Goal: Information Seeking & Learning: Find specific fact

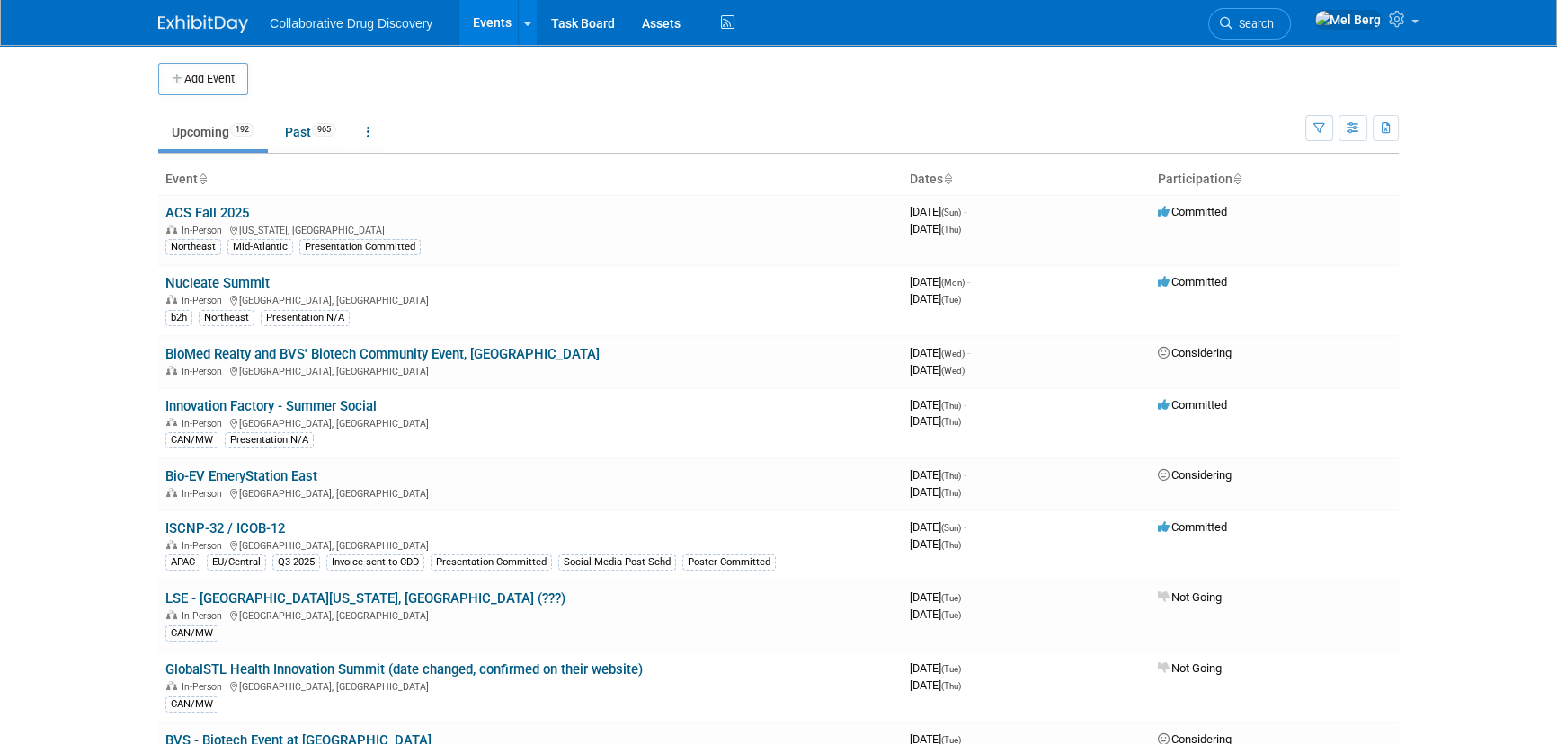
click at [1291, 16] on link "Search" at bounding box center [1249, 23] width 83 height 31
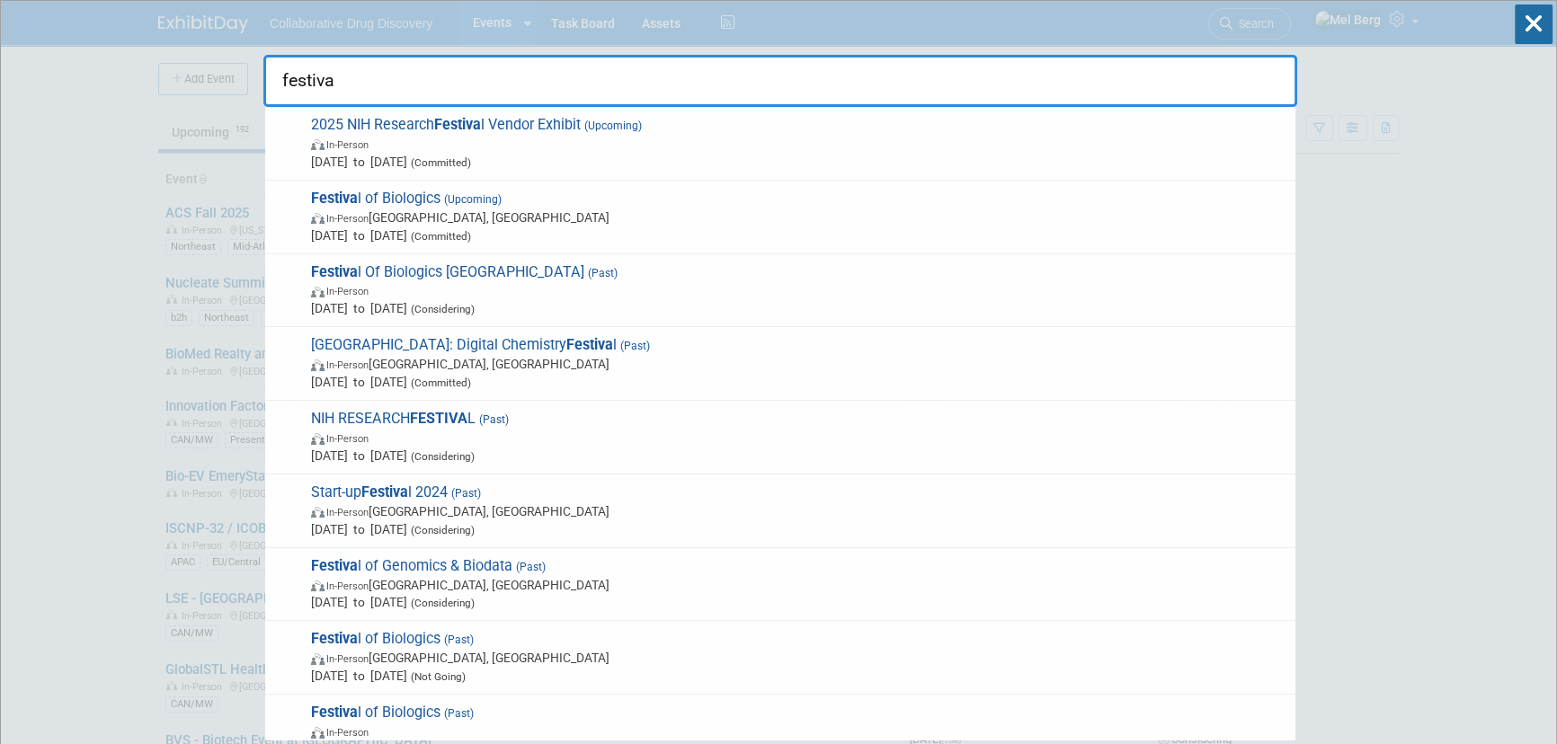
type input "festival"
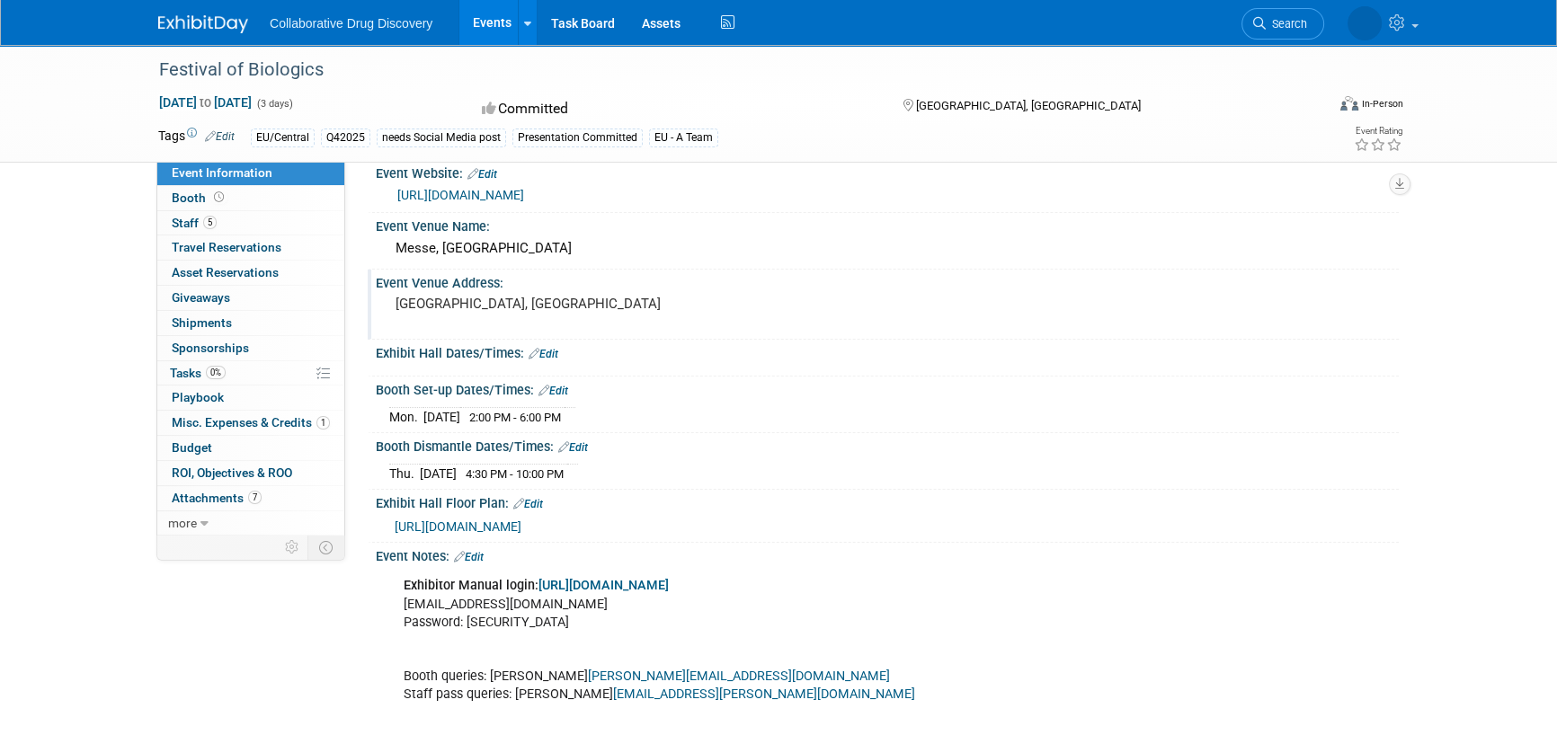
scroll to position [408, 0]
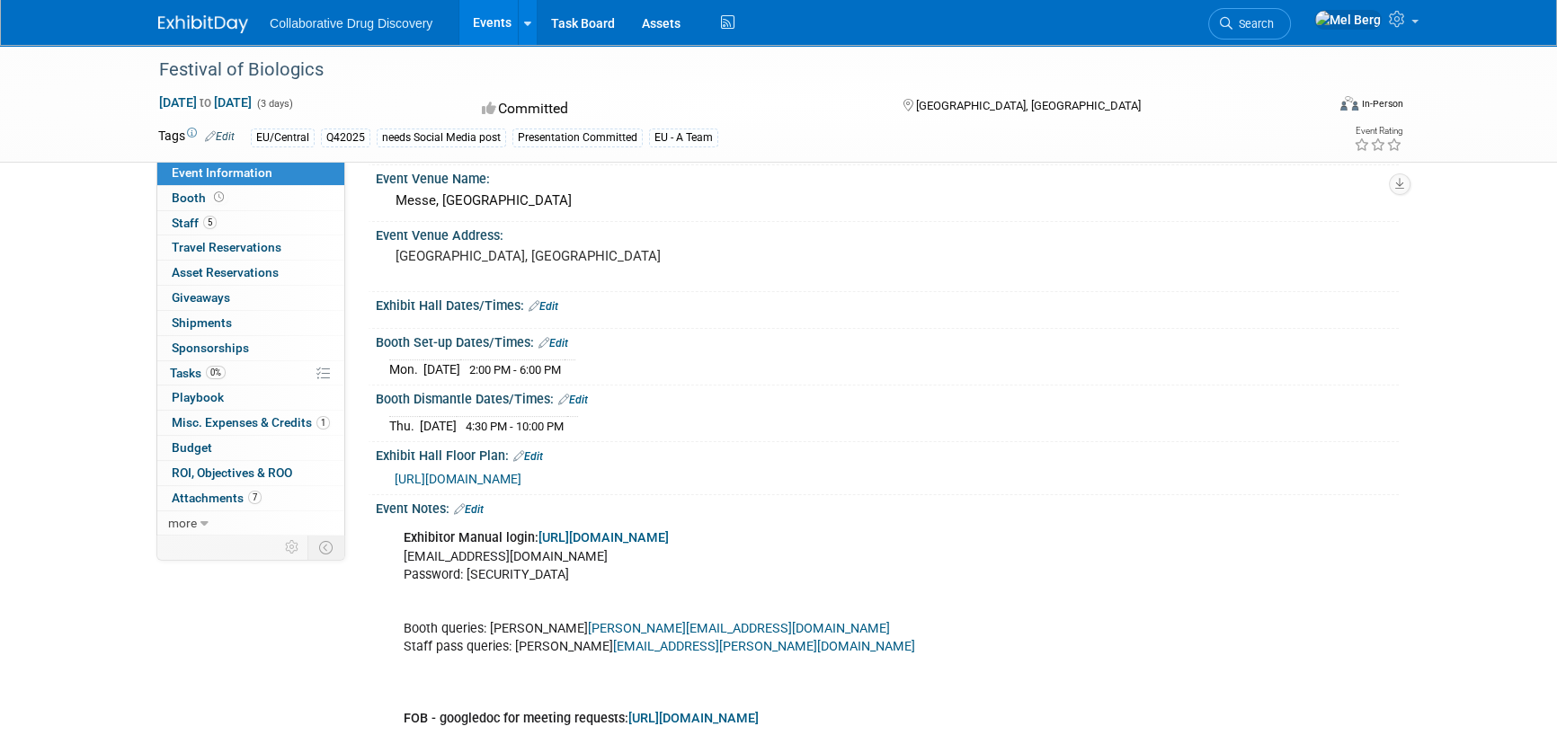
click at [620, 546] on link "[URL][DOMAIN_NAME]" at bounding box center [603, 537] width 130 height 15
drag, startPoint x: 586, startPoint y: 569, endPoint x: 403, endPoint y: 570, distance: 183.4
copy div "[EMAIL_ADDRESS][DOMAIN_NAME]"
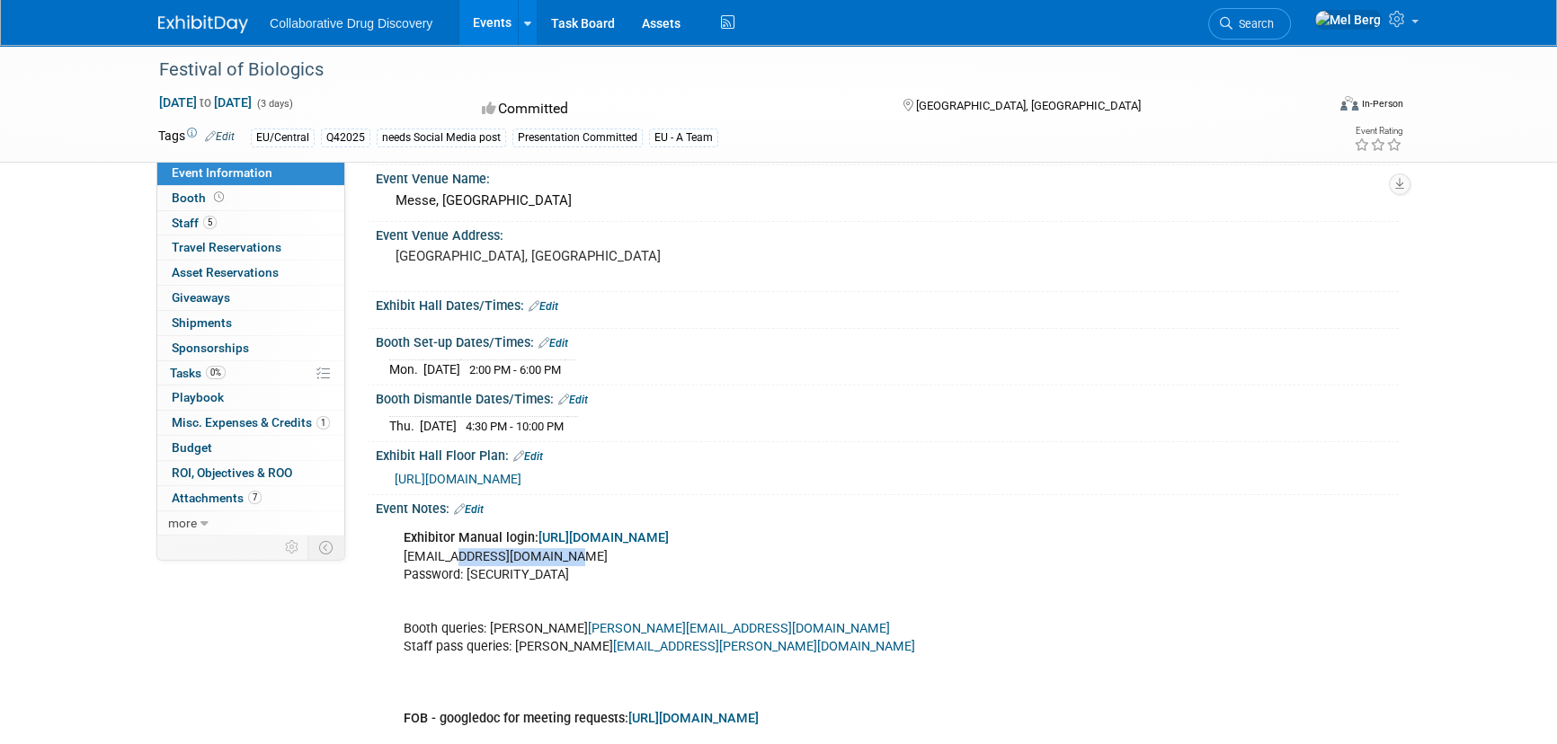
copy div "CDDFOB333"
drag, startPoint x: 592, startPoint y: 569, endPoint x: 389, endPoint y: 573, distance: 203.2
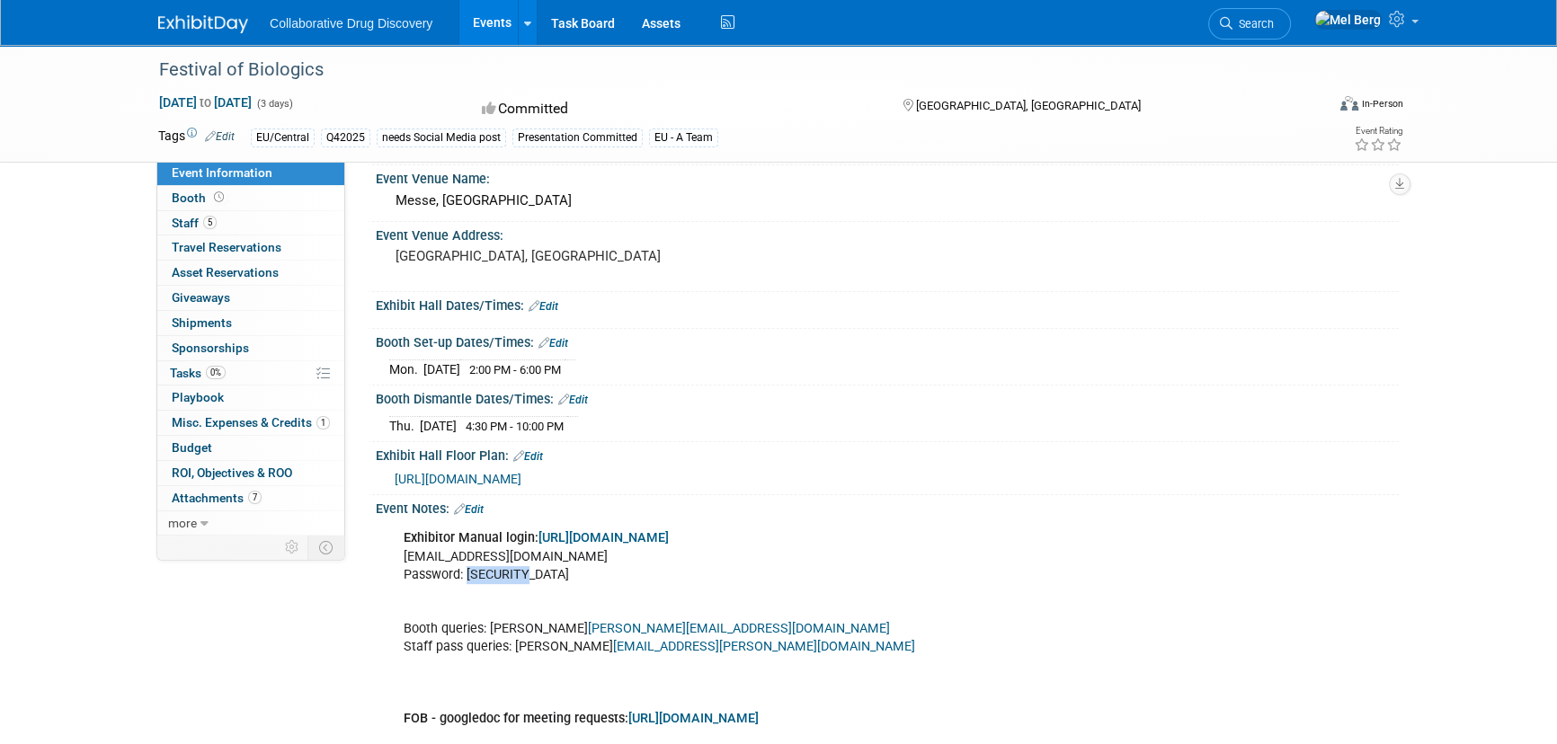
copy div "[EMAIL_ADDRESS][DOMAIN_NAME]"
copy div "CDDFOB333"
